Goal: Navigation & Orientation: Go to known website

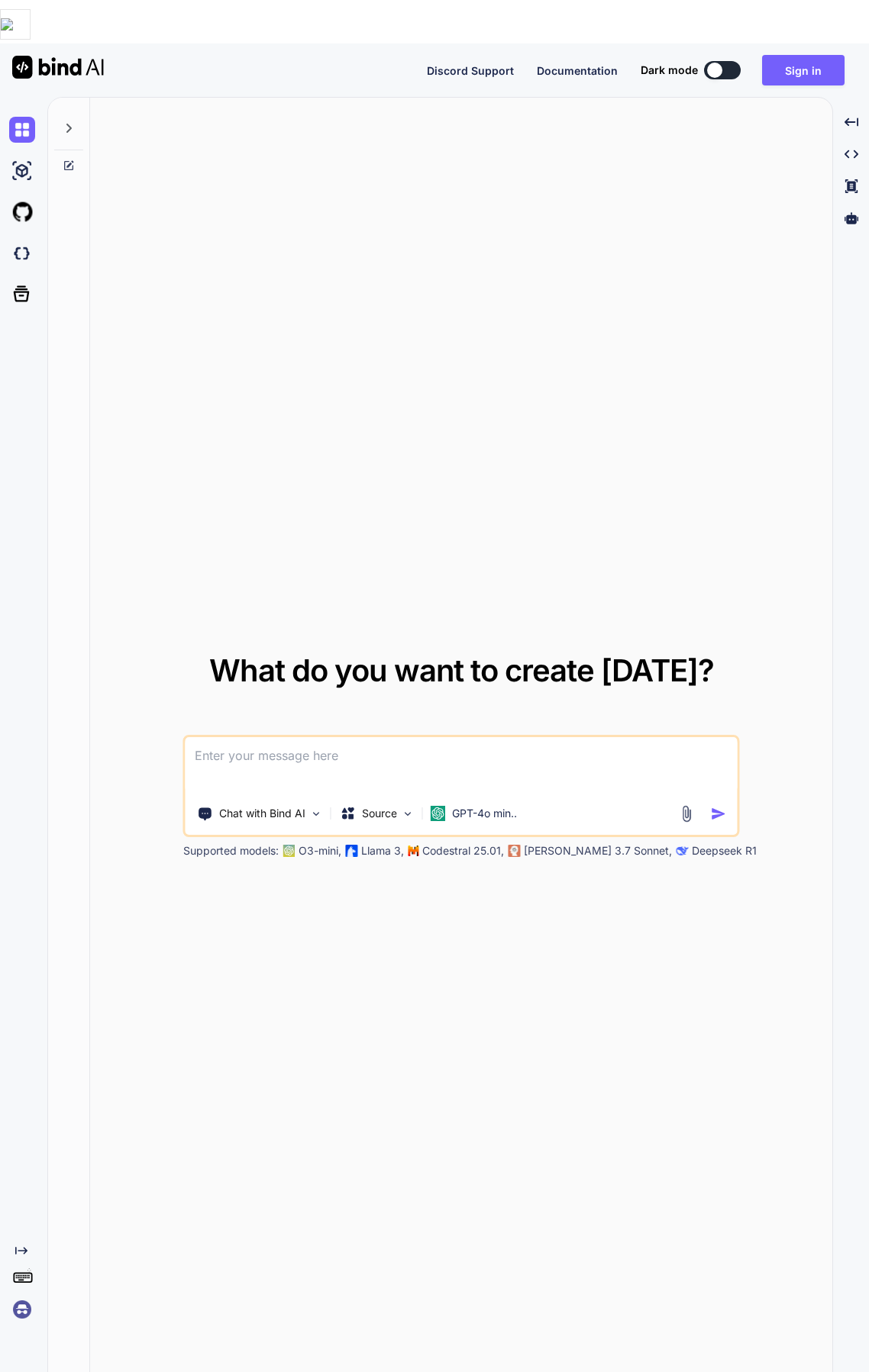
click at [18, 1297] on img at bounding box center [21, 1309] width 26 height 26
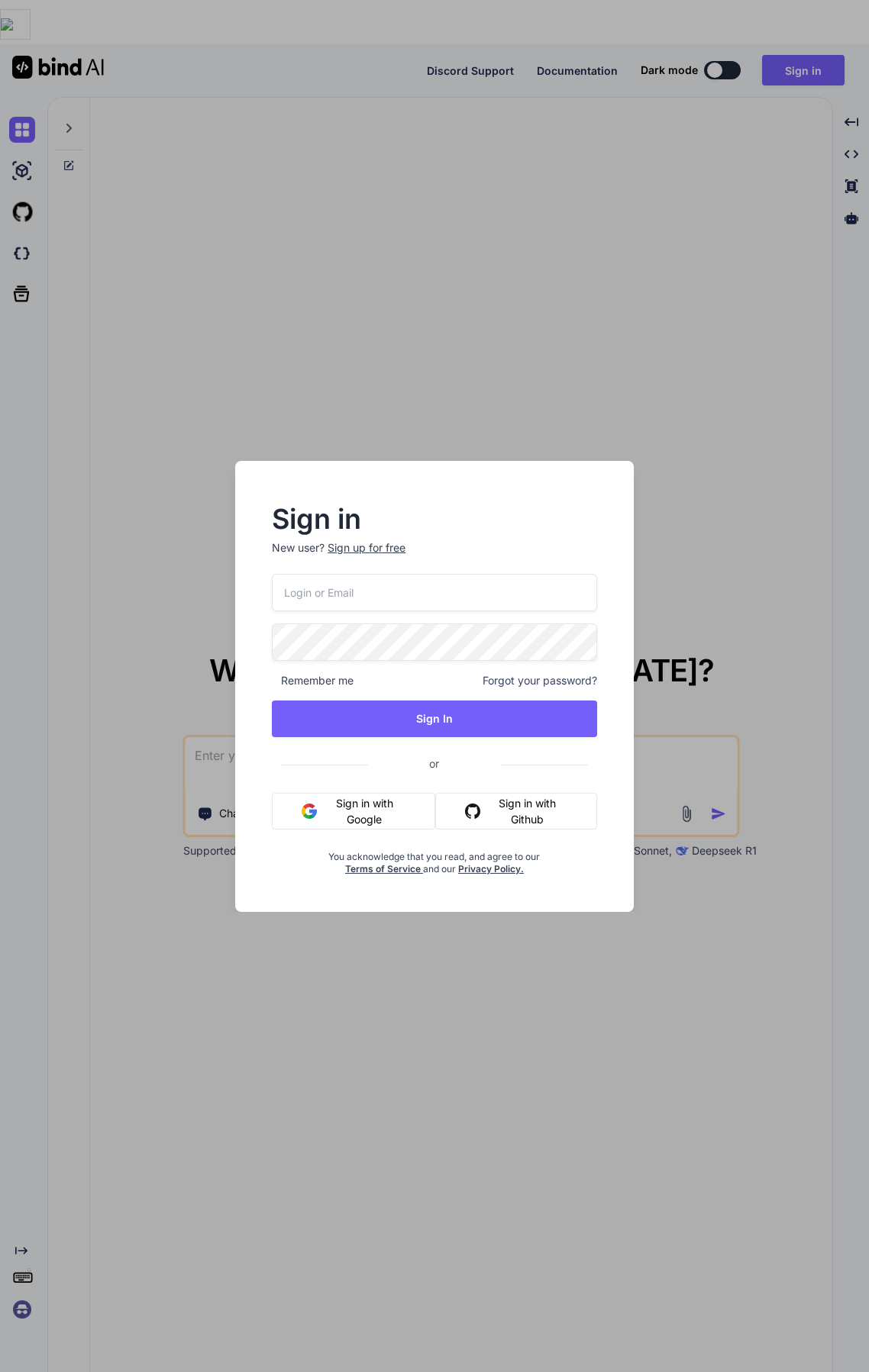
click at [322, 807] on button "Sign in with Google" at bounding box center [353, 811] width 163 height 37
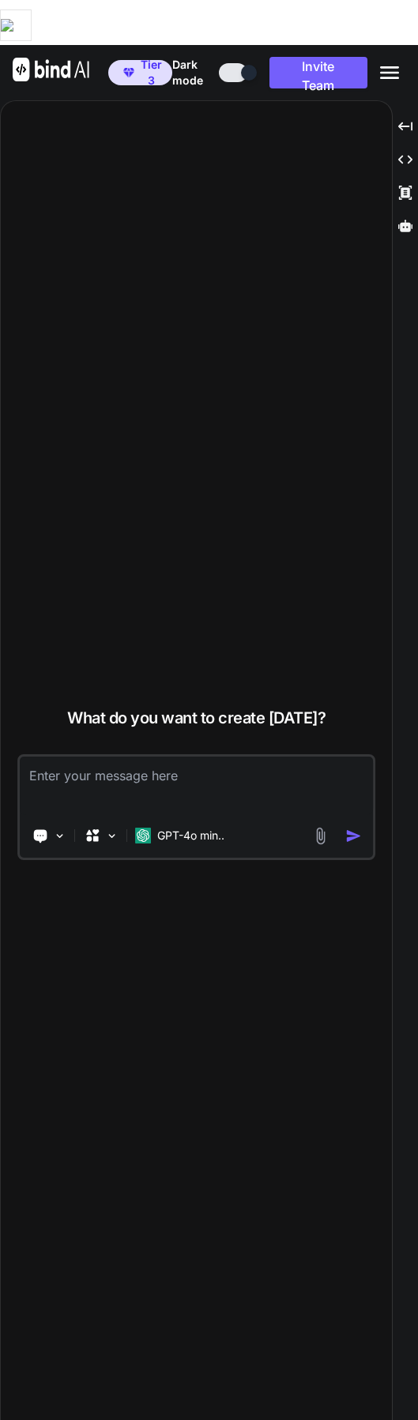
type textarea "x"
